Goal: Information Seeking & Learning: Learn about a topic

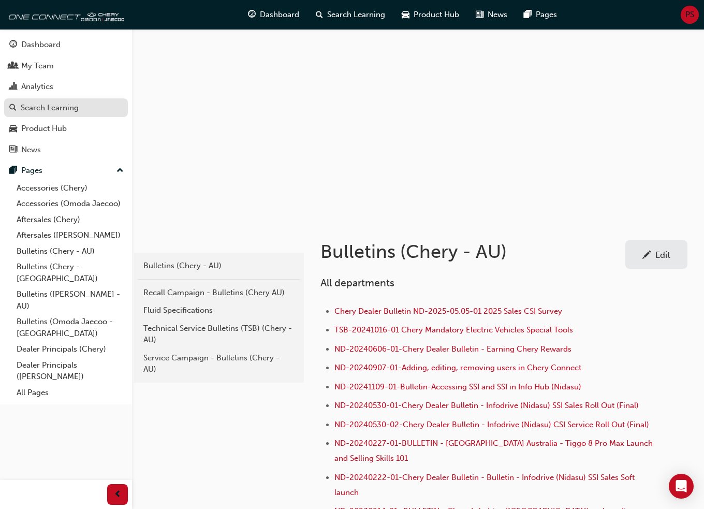
click at [48, 110] on div "Search Learning" at bounding box center [50, 108] width 58 height 12
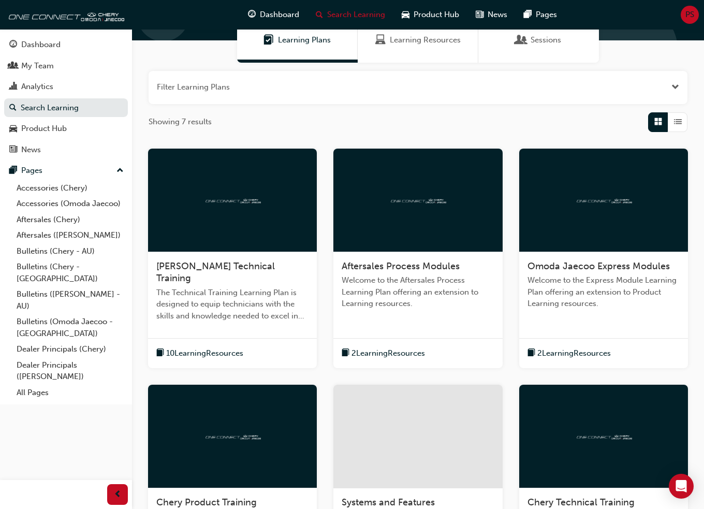
scroll to position [259, 0]
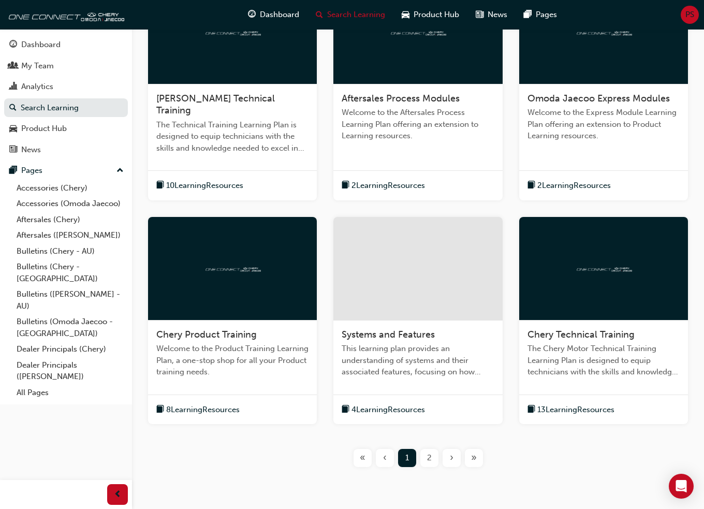
click at [209, 329] on span "Chery Product Training" at bounding box center [206, 334] width 100 height 11
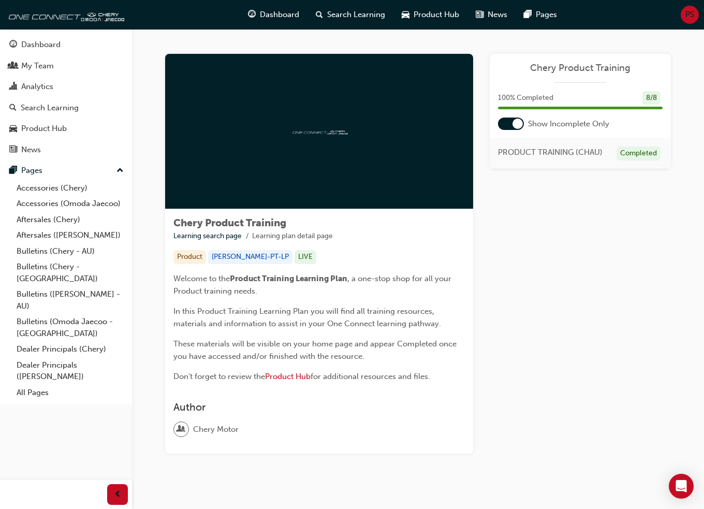
click at [514, 124] on div at bounding box center [518, 124] width 10 height 10
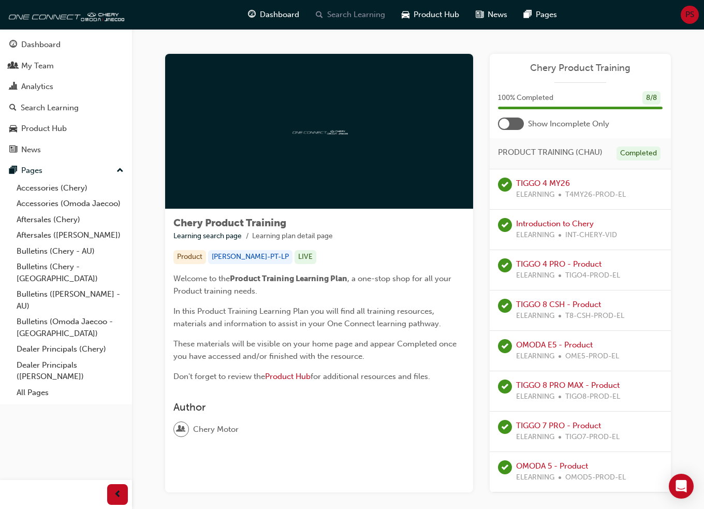
click at [338, 11] on span "Search Learning" at bounding box center [356, 15] width 58 height 12
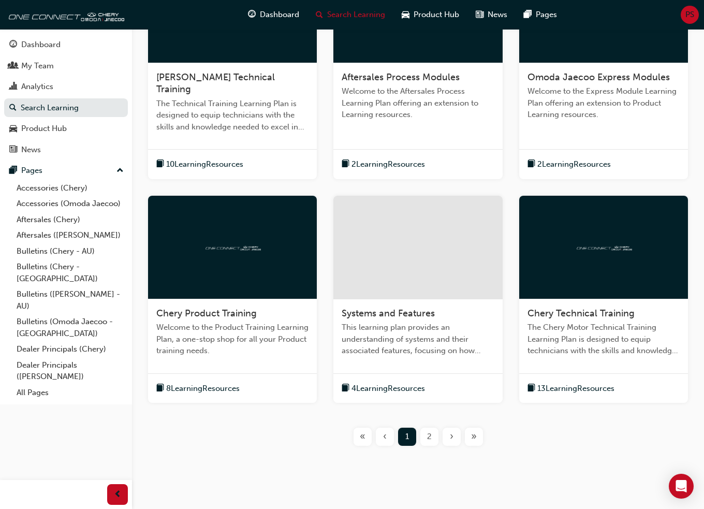
scroll to position [288, 0]
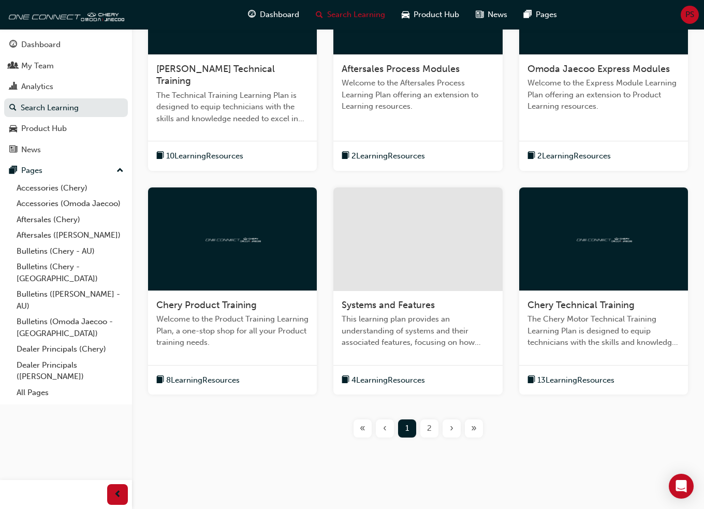
drag, startPoint x: 430, startPoint y: 420, endPoint x: 430, endPoint y: 444, distance: 24.3
click at [430, 444] on div "Filter Learning Plans Showing 7 results [PERSON_NAME] Technical Training The Te…" at bounding box center [418, 163] width 572 height 597
click at [397, 313] on span "This learning plan provides an understanding of systems and their associated fe…" at bounding box center [418, 330] width 152 height 35
